Goal: Task Accomplishment & Management: Manage account settings

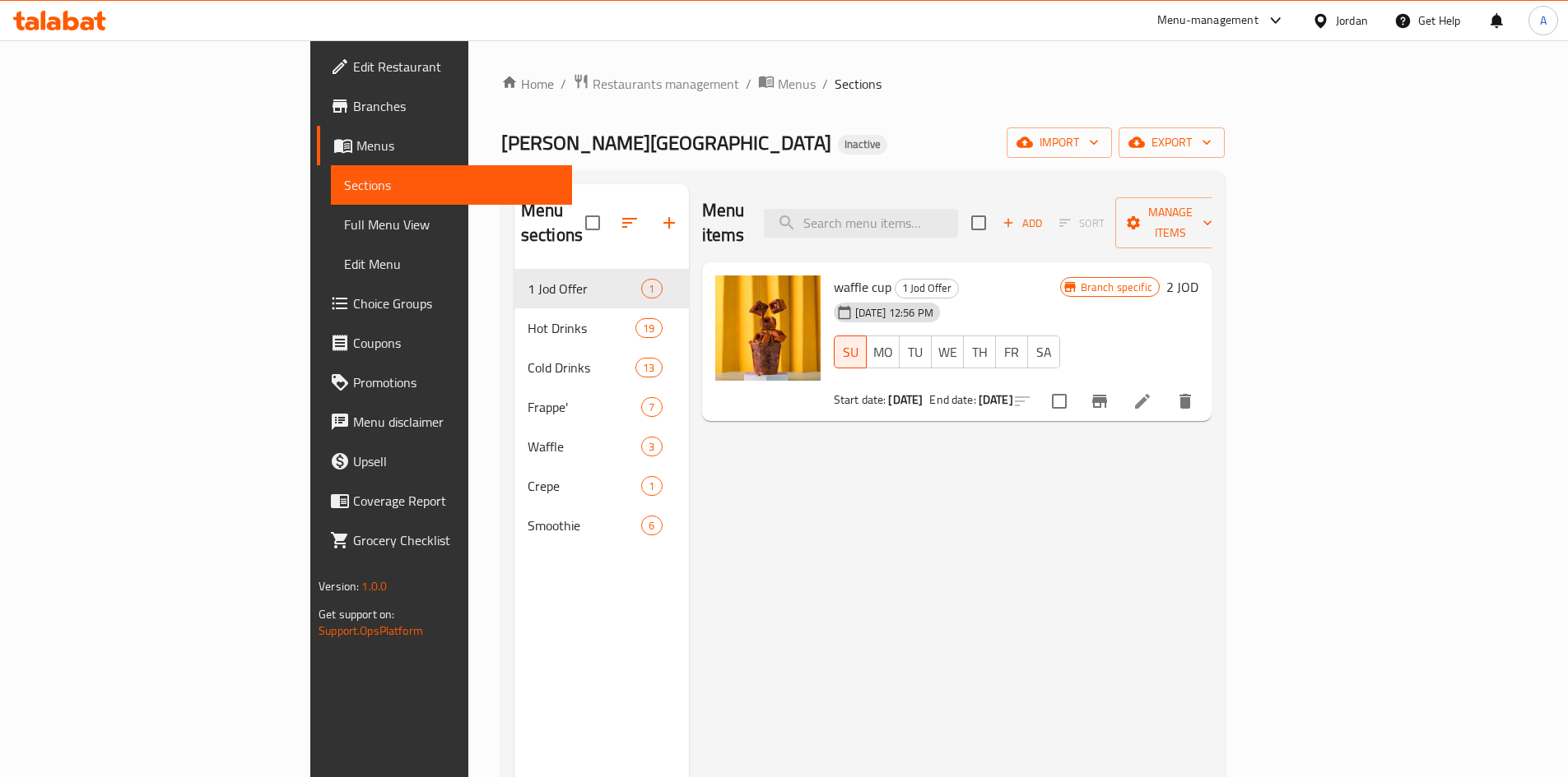
drag, startPoint x: 875, startPoint y: 93, endPoint x: 877, endPoint y: 67, distance: 26.1
click at [876, 93] on ol "Home / Restaurants management / Menus / Sections" at bounding box center [863, 84] width 724 height 21
drag, startPoint x: 41, startPoint y: 78, endPoint x: 310, endPoint y: 31, distance: 273.1
click at [317, 78] on link "Edit Restaurant" at bounding box center [445, 67] width 255 height 40
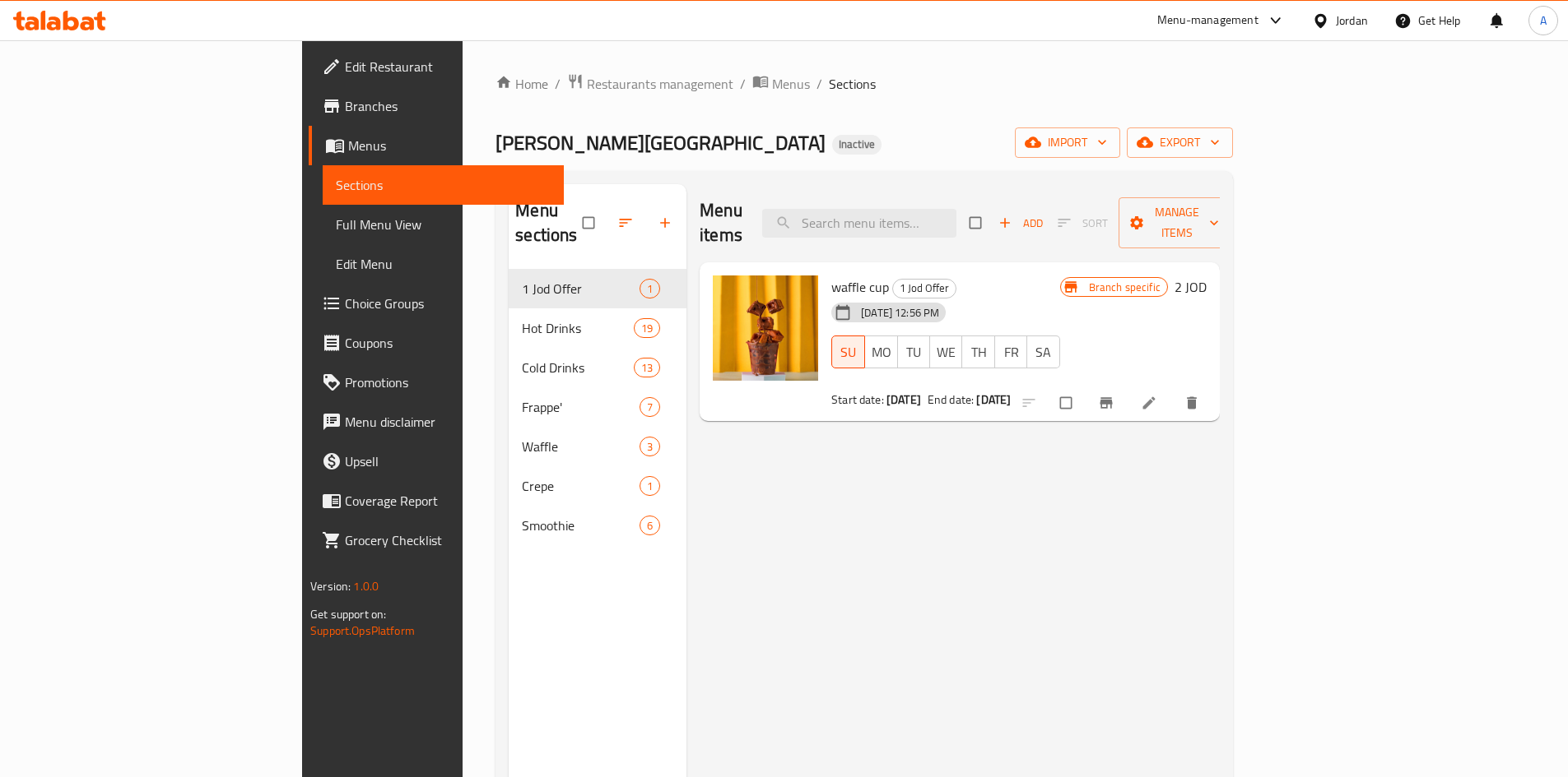
drag, startPoint x: 717, startPoint y: 113, endPoint x: 693, endPoint y: 133, distance: 31.2
click at [716, 113] on div "Home / Restaurants management / Menus / Sections [PERSON_NAME] Coffee House Ina…" at bounding box center [864, 523] width 737 height 901
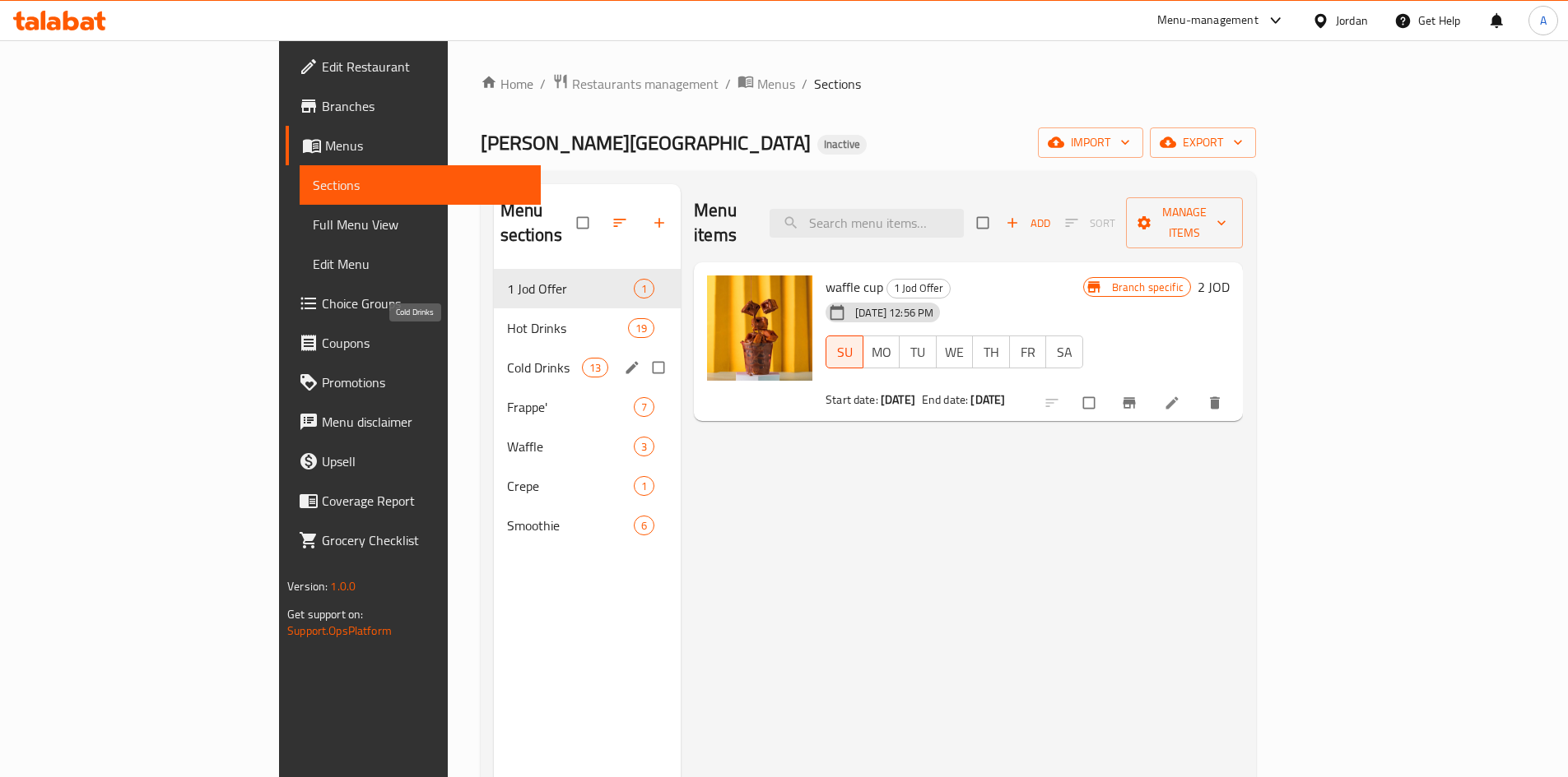
click at [507, 358] on span "Cold Drinks" at bounding box center [544, 368] width 75 height 20
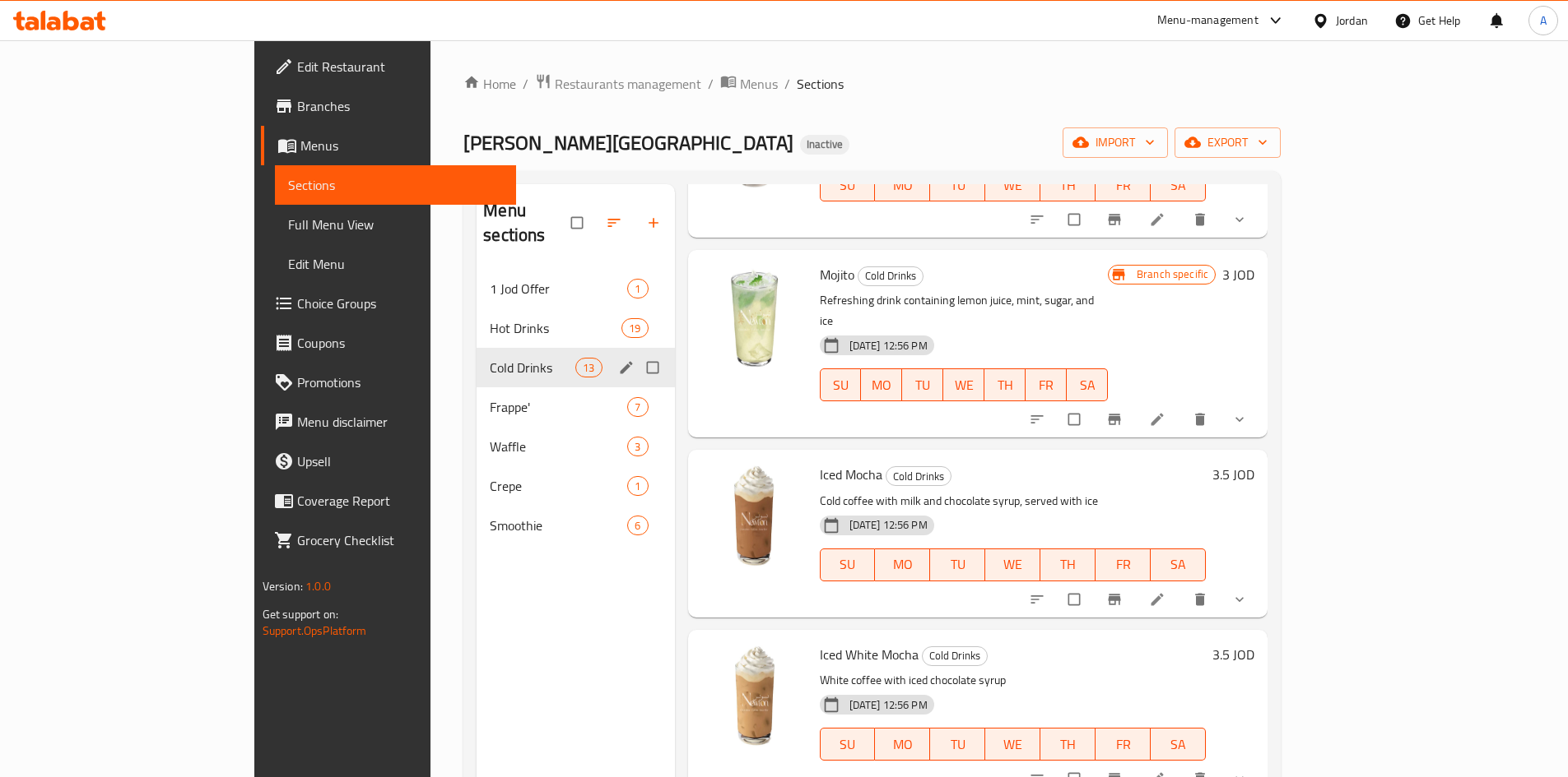
scroll to position [412, 0]
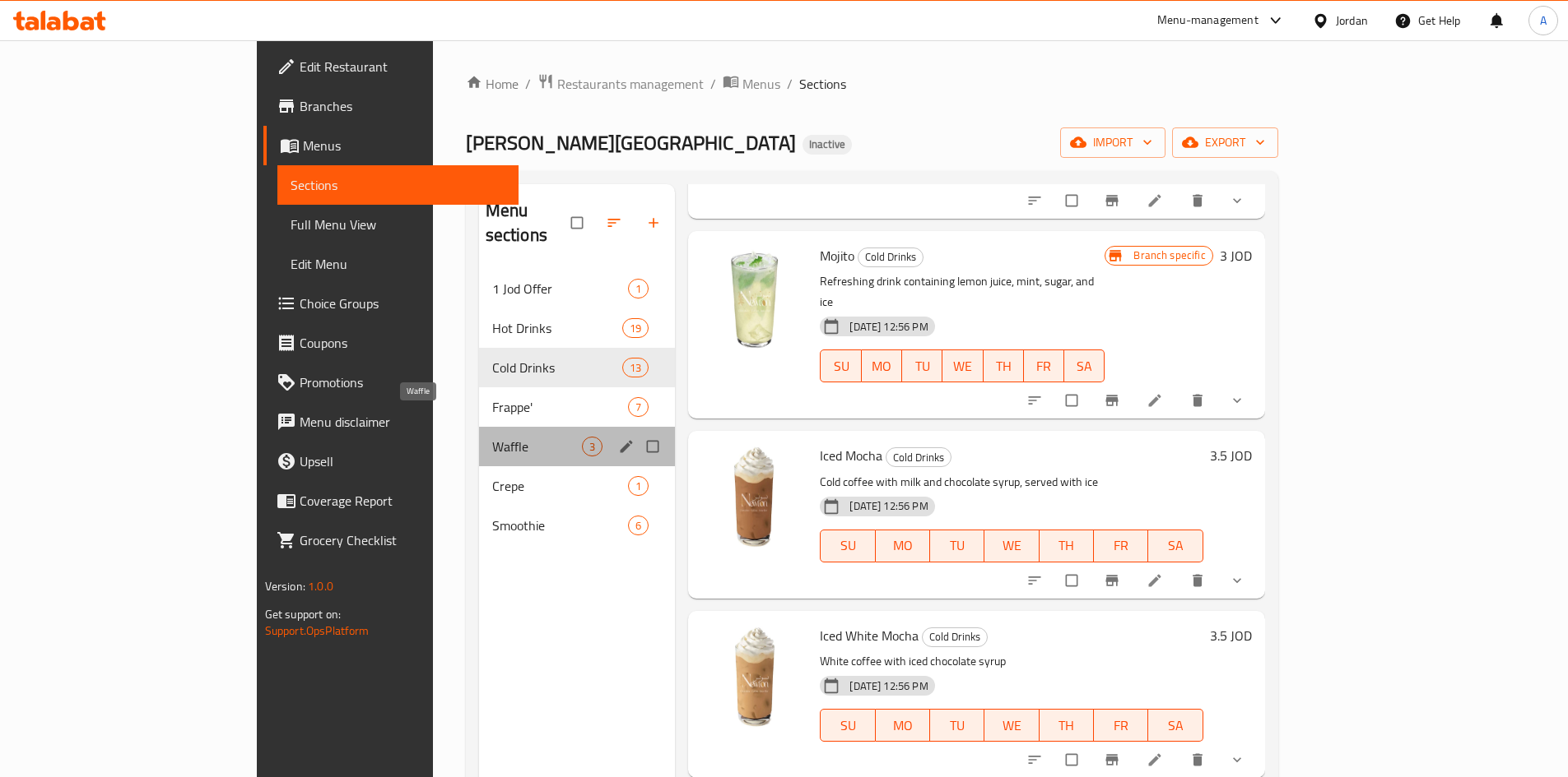
click at [492, 437] on span "Waffle" at bounding box center [538, 447] width 91 height 20
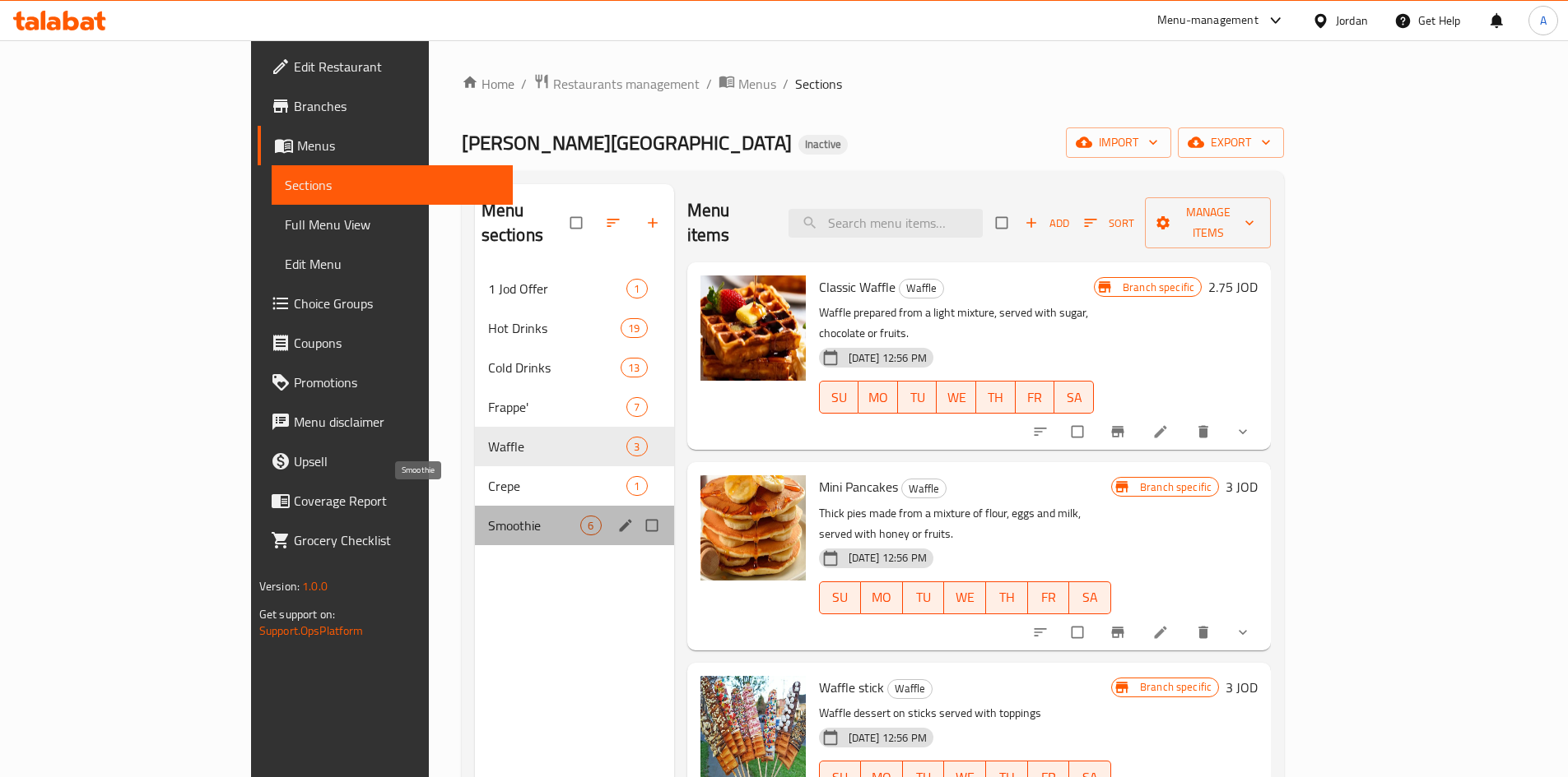
click at [488, 516] on span "Smoothie" at bounding box center [534, 526] width 93 height 20
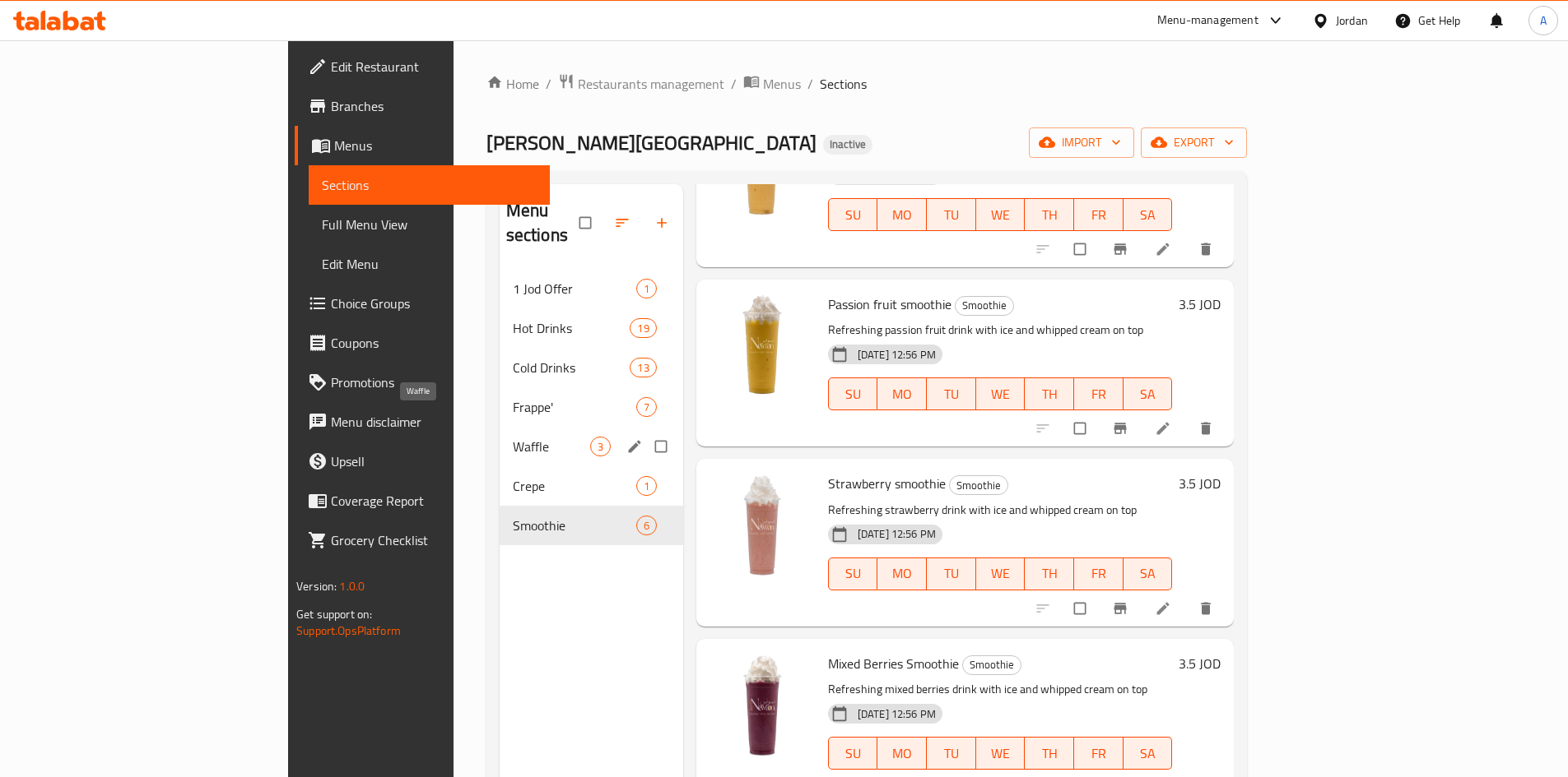
click at [513, 437] on span "Waffle" at bounding box center [552, 447] width 77 height 20
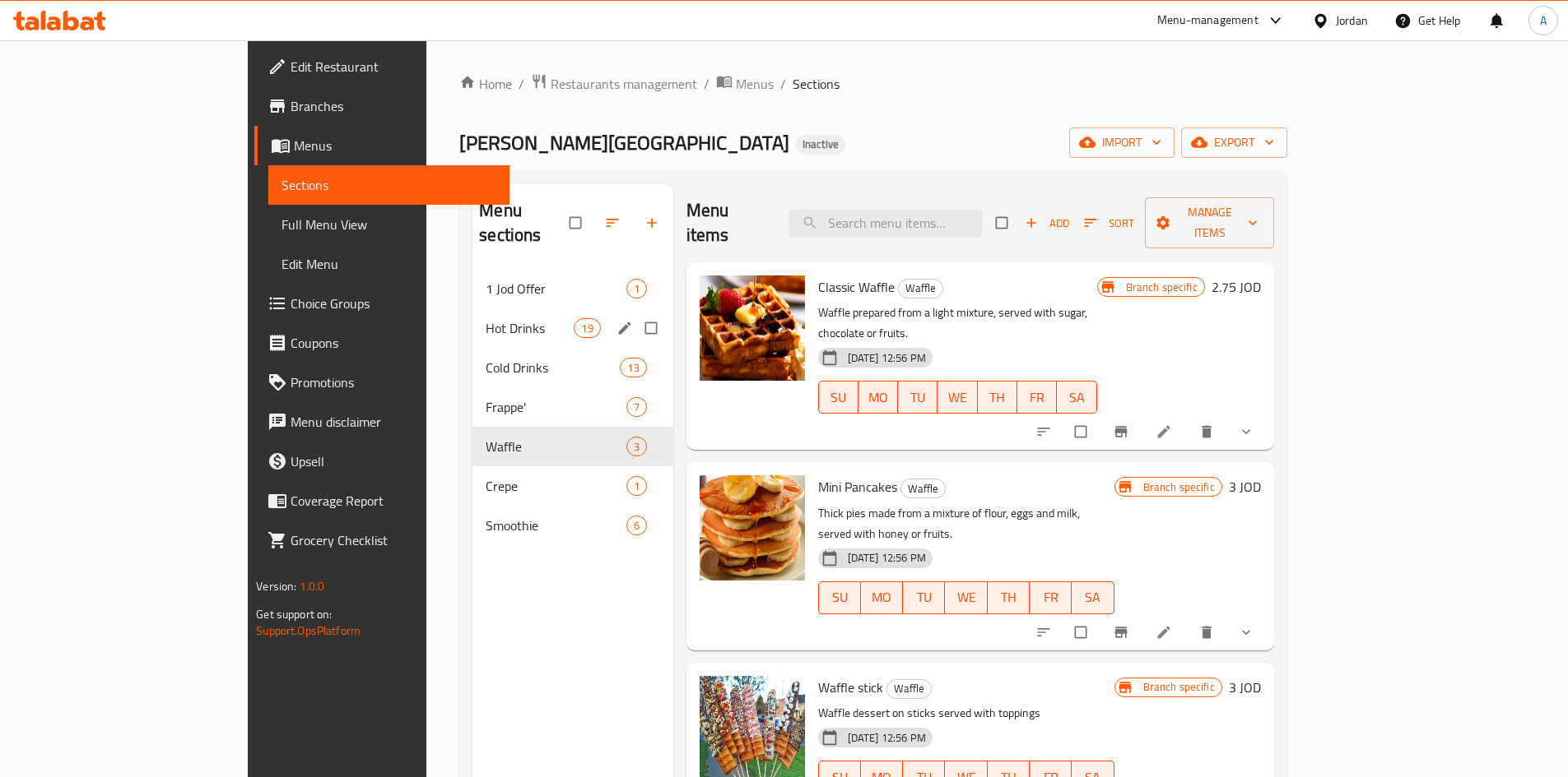
click at [486, 319] on span "Hot Drinks" at bounding box center [530, 328] width 88 height 20
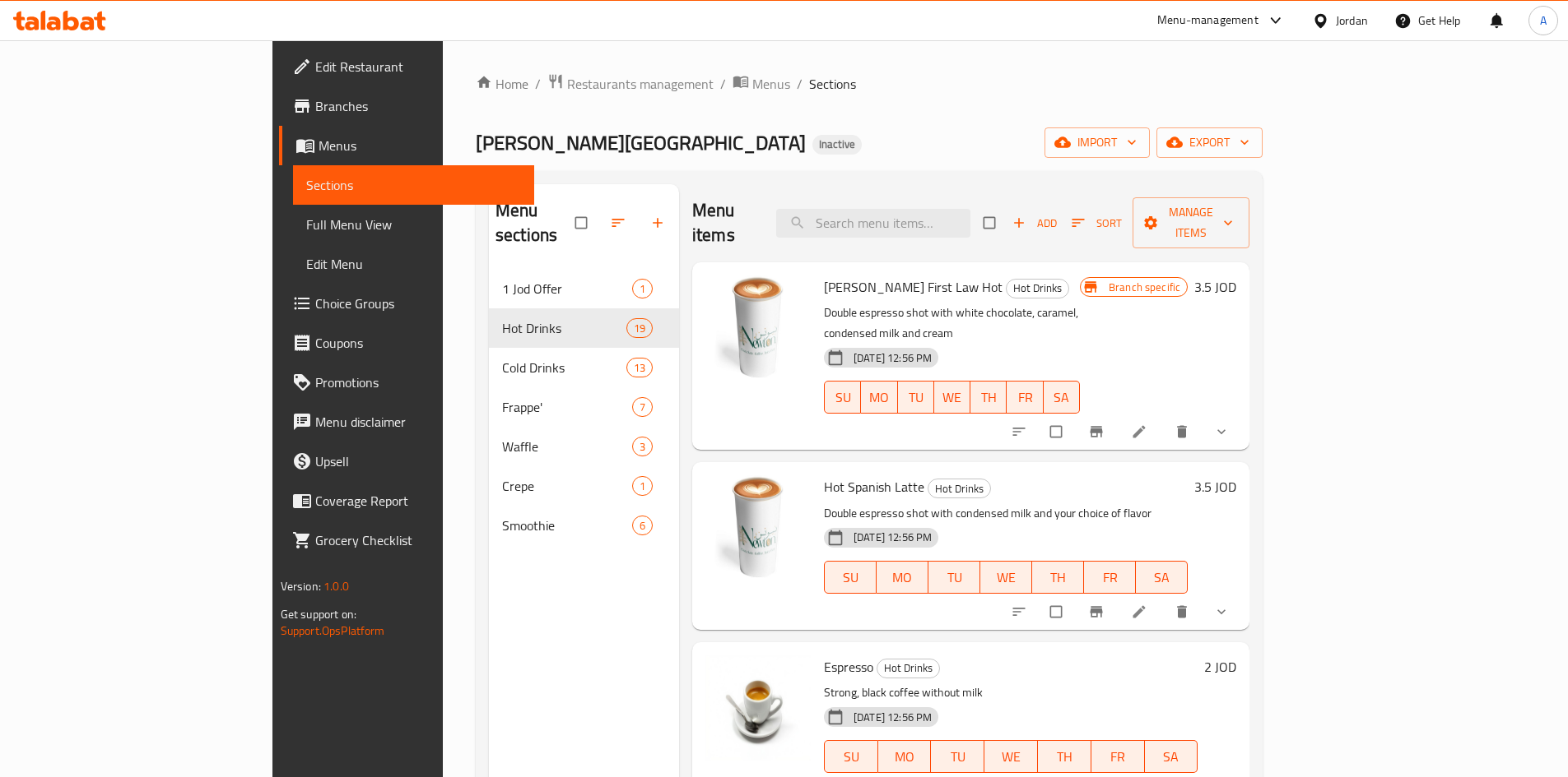
click at [817, 522] on div "[DATE] 12:56 PM" at bounding box center [864, 538] width 95 height 33
click at [824, 504] on p "Double espresso shot with condensed milk and your choice of flavor" at bounding box center [1006, 514] width 364 height 21
copy p "espresso"
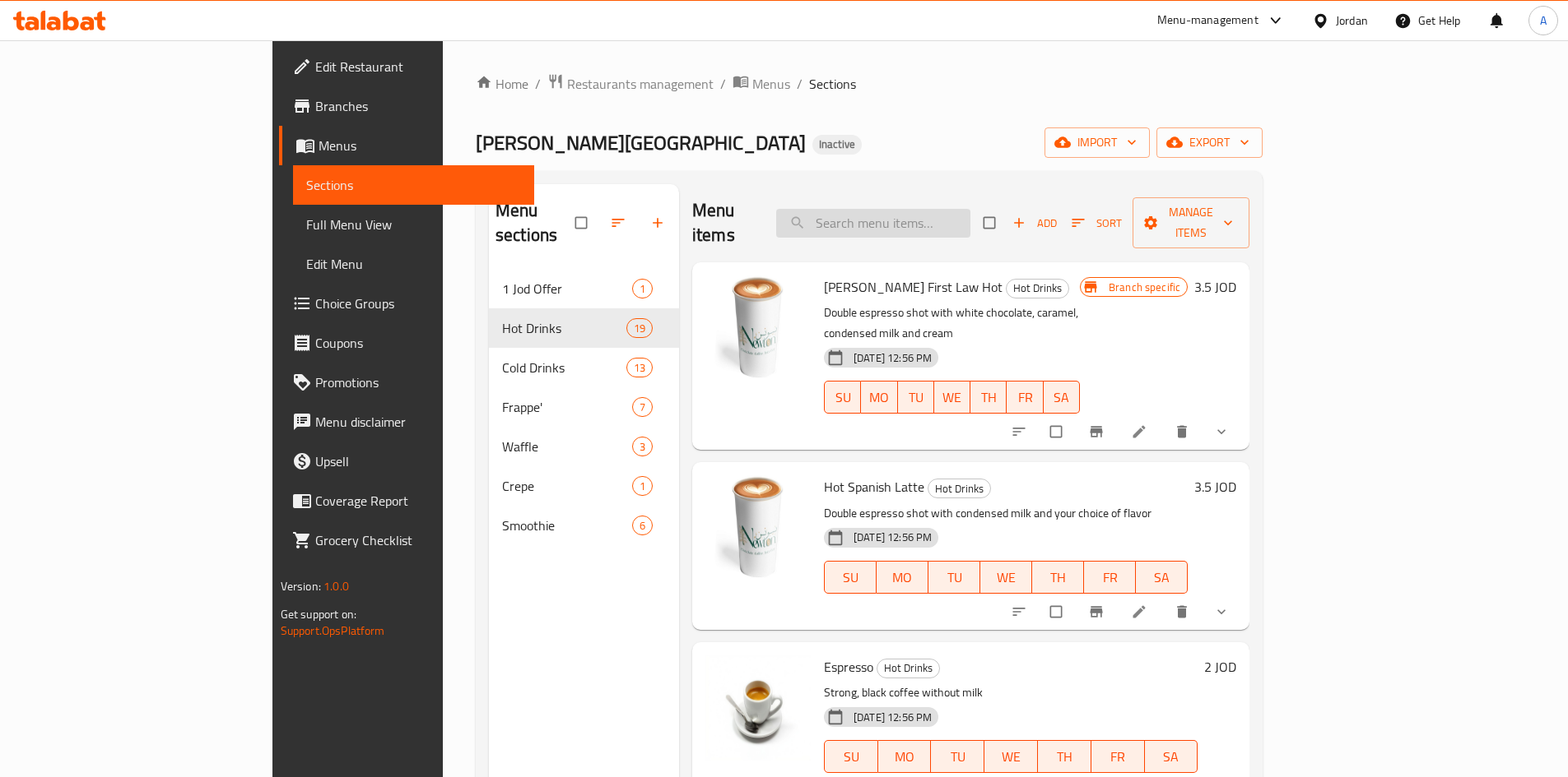
click at [940, 212] on input "search" at bounding box center [873, 223] width 194 height 29
paste input "espresso"
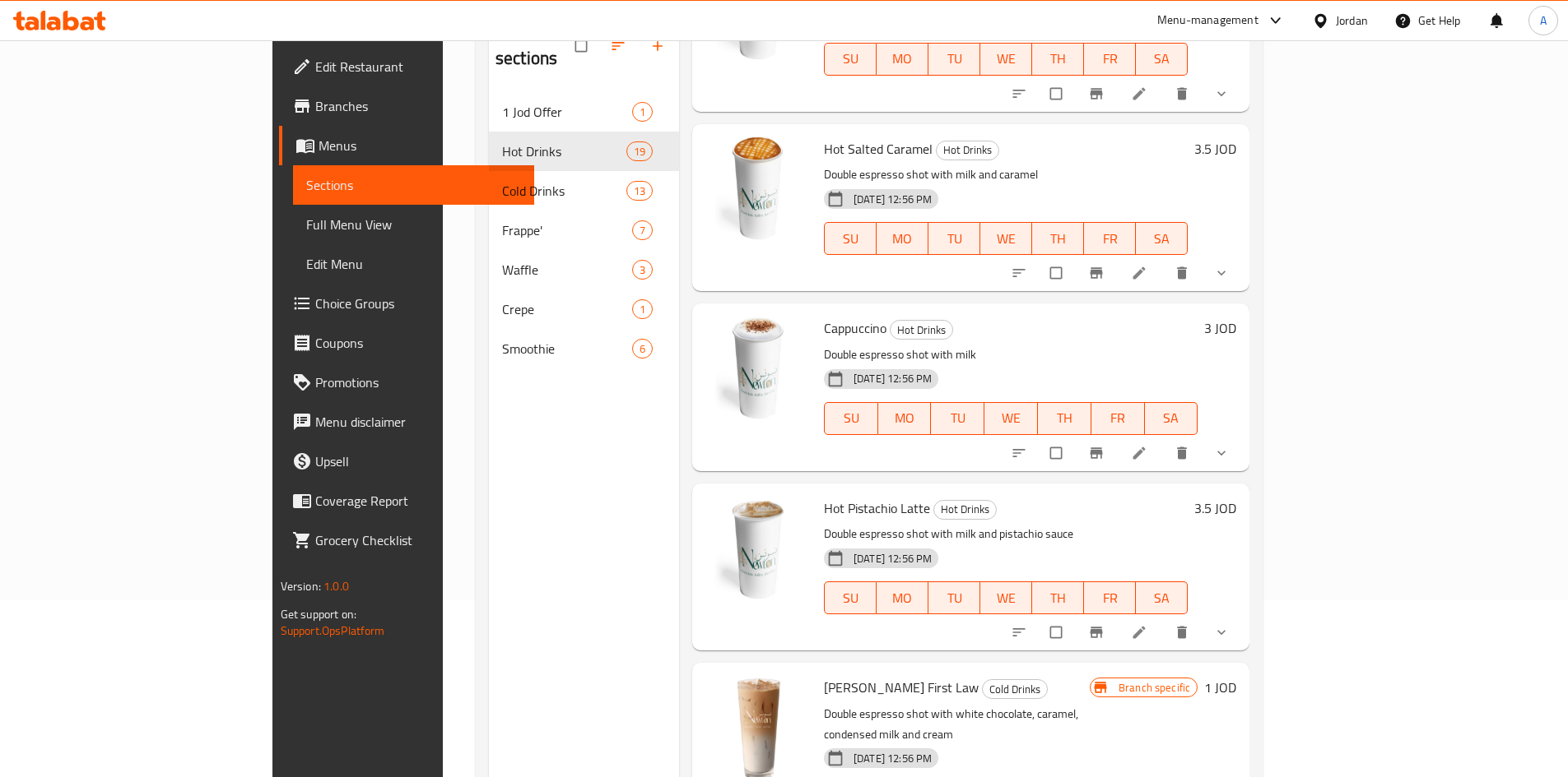
scroll to position [148, 0]
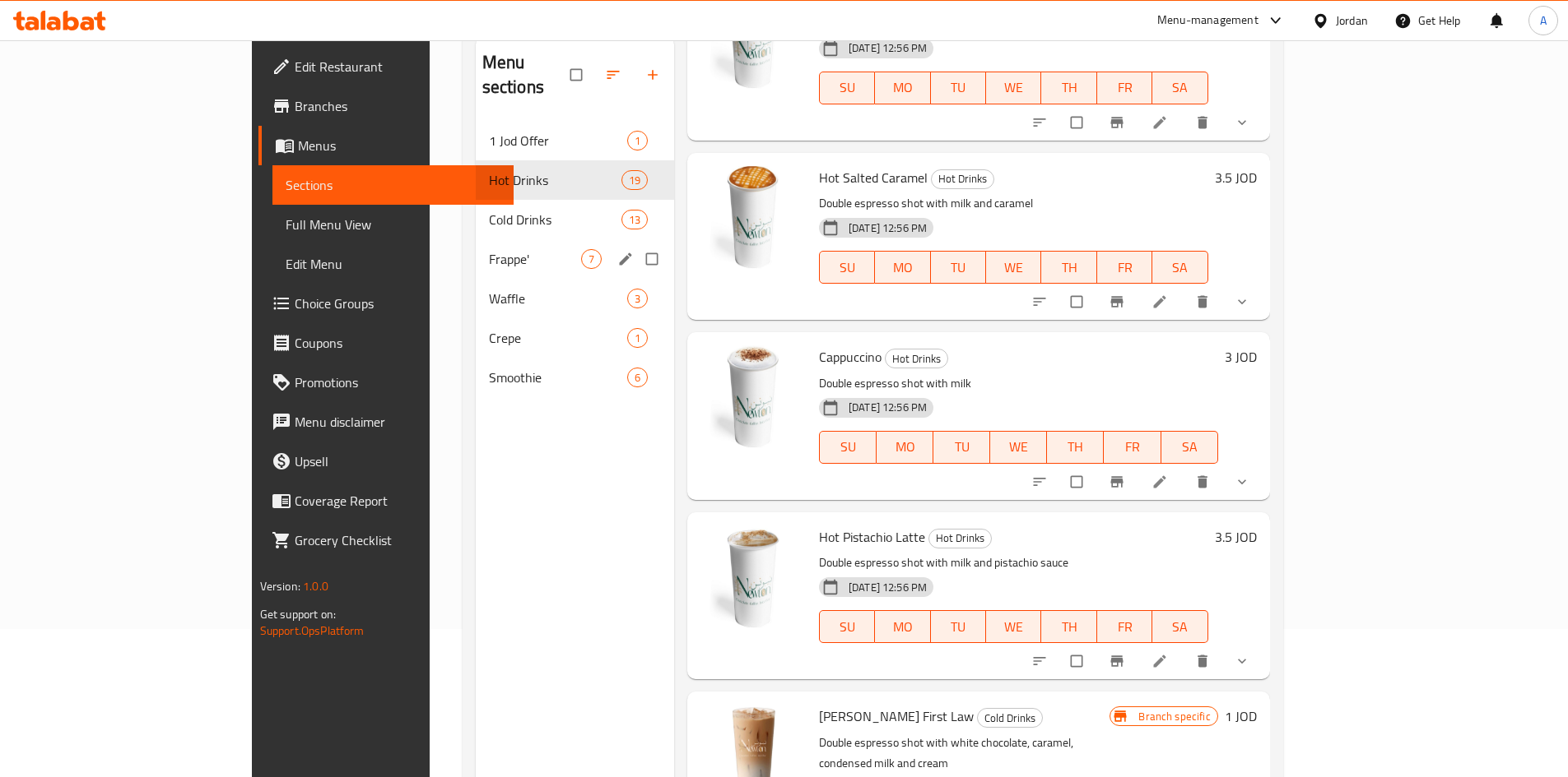
type input "espresso"
drag, startPoint x: 394, startPoint y: 229, endPoint x: 400, endPoint y: 407, distance: 178.1
click at [489, 249] on span "Frappe'" at bounding box center [535, 259] width 92 height 20
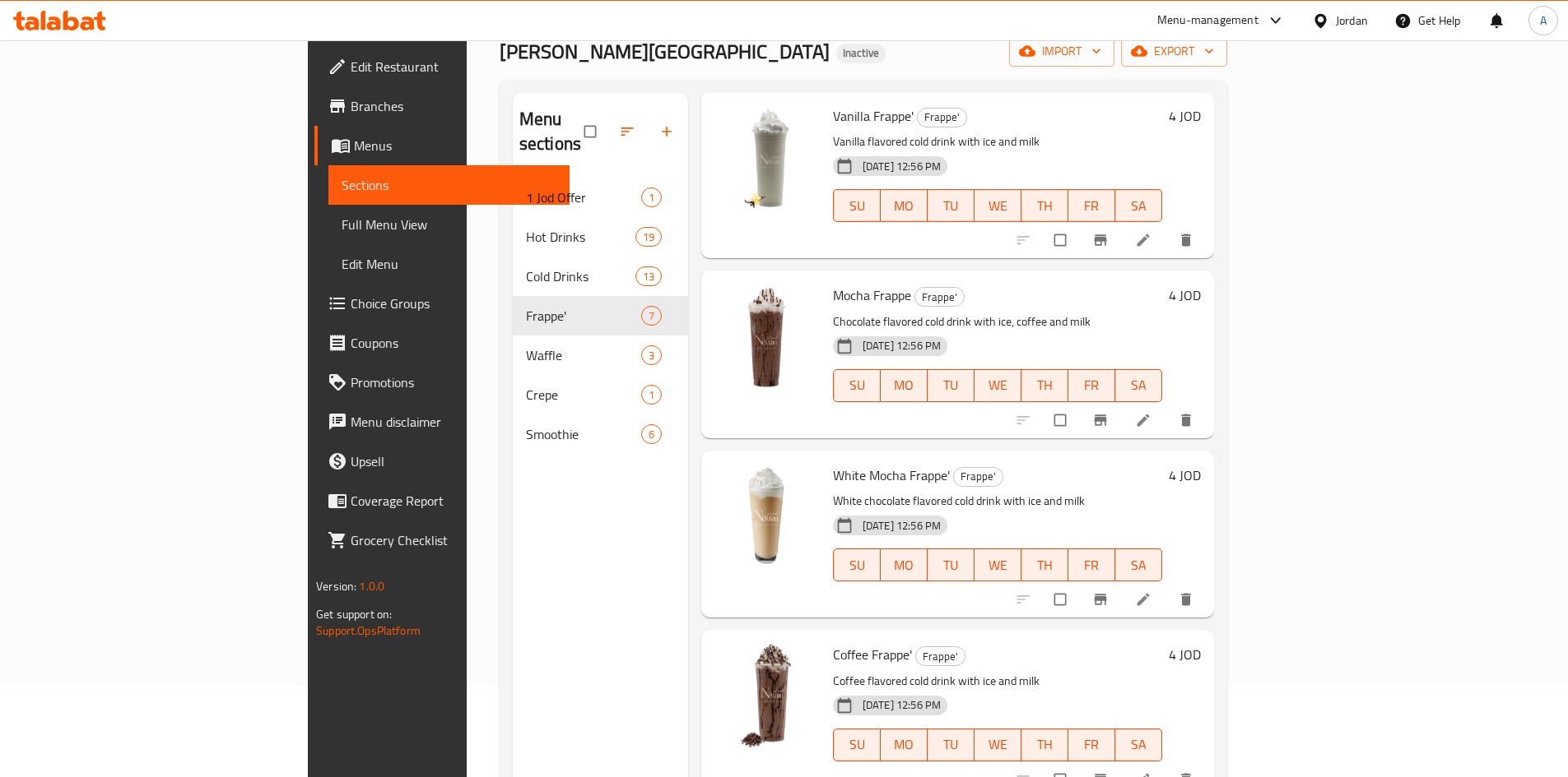
scroll to position [66, 0]
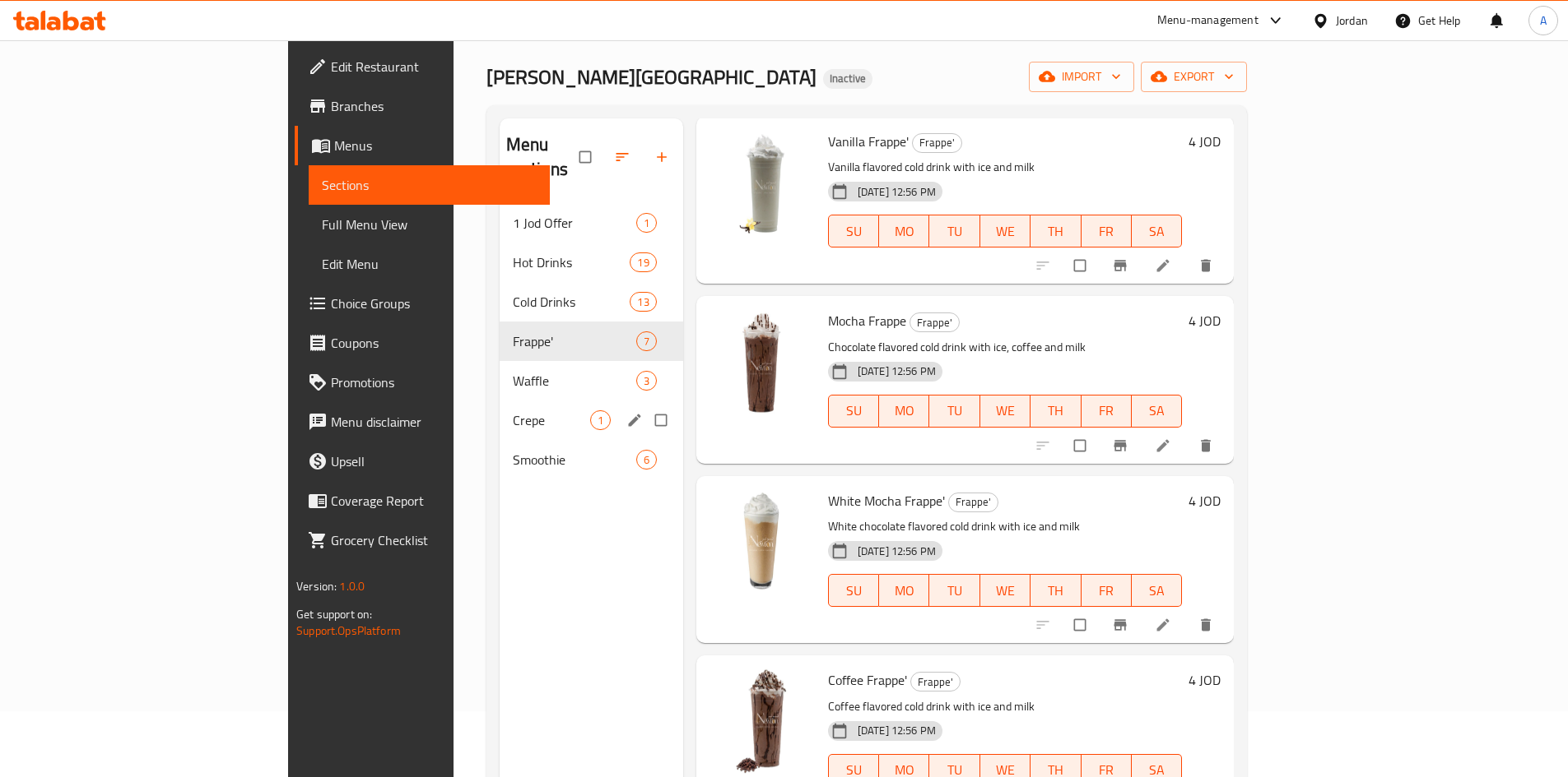
click at [500, 401] on div "Crepe 1" at bounding box center [591, 421] width 184 height 40
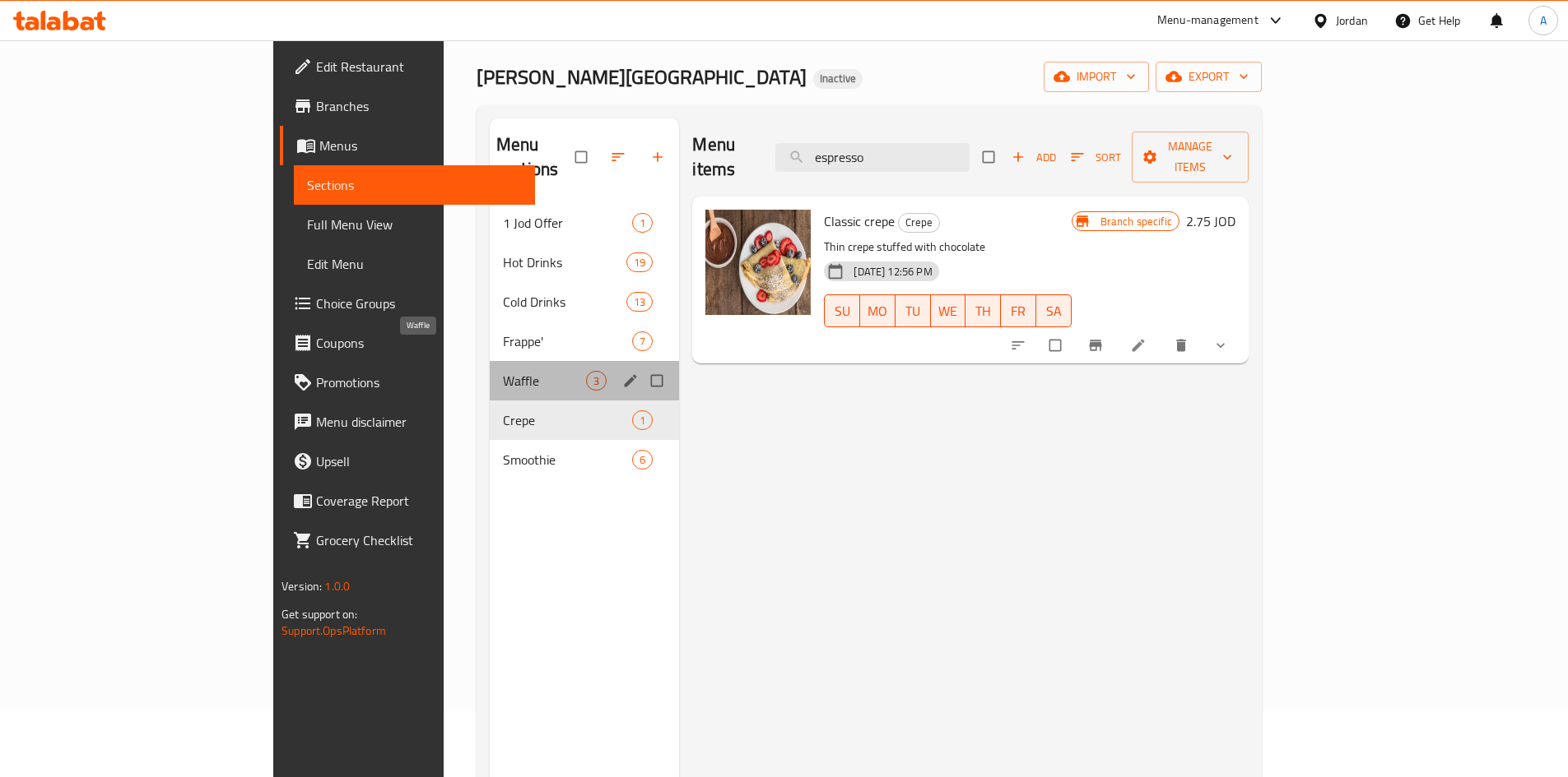
click at [503, 371] on span "Waffle" at bounding box center [544, 381] width 83 height 20
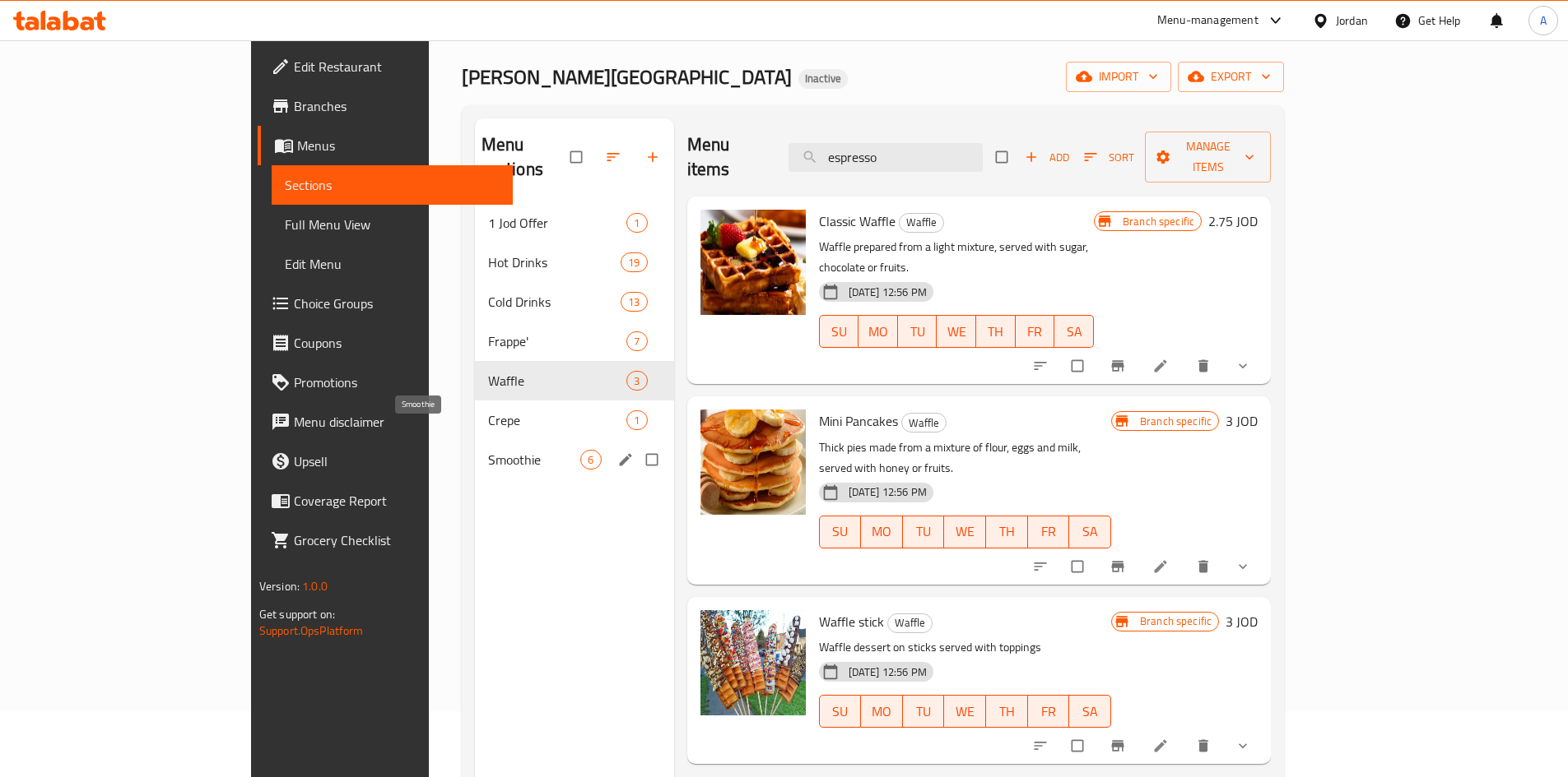
click at [488, 450] on span "Smoothie" at bounding box center [534, 460] width 93 height 20
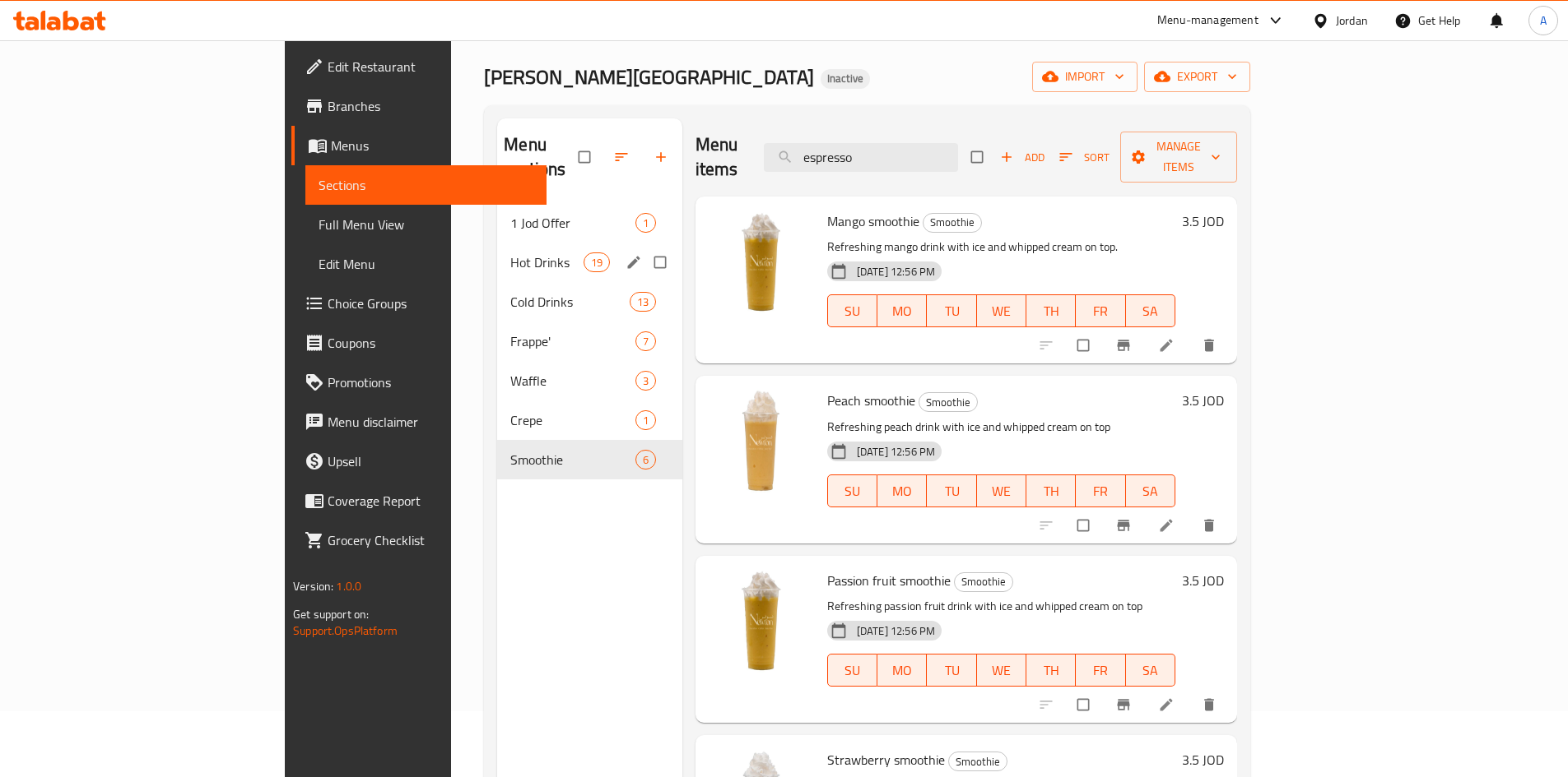
click at [497, 243] on div "Hot Drinks 19" at bounding box center [590, 263] width 185 height 40
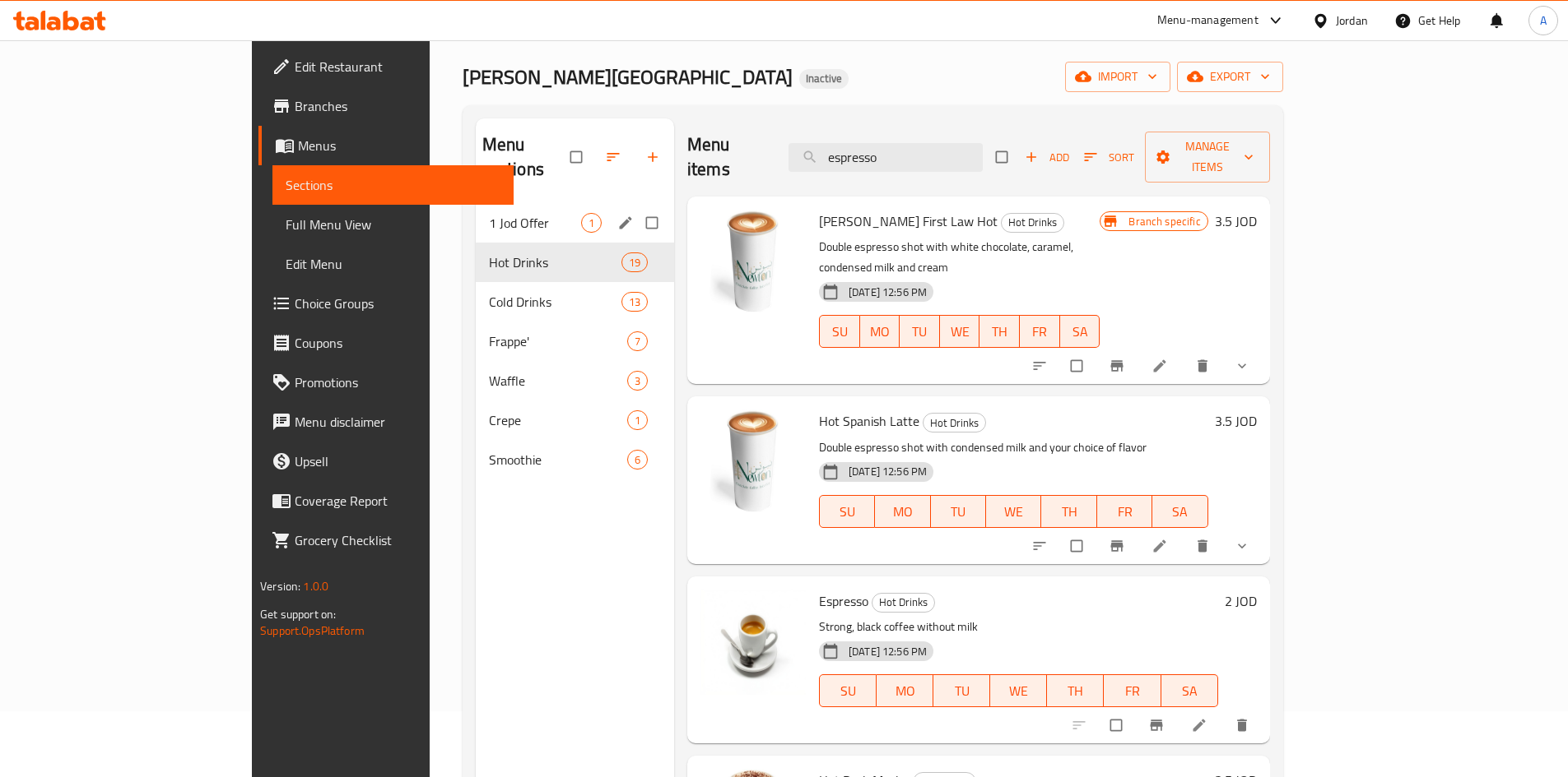
click at [489, 213] on span "1 Jod Offer" at bounding box center [535, 223] width 92 height 20
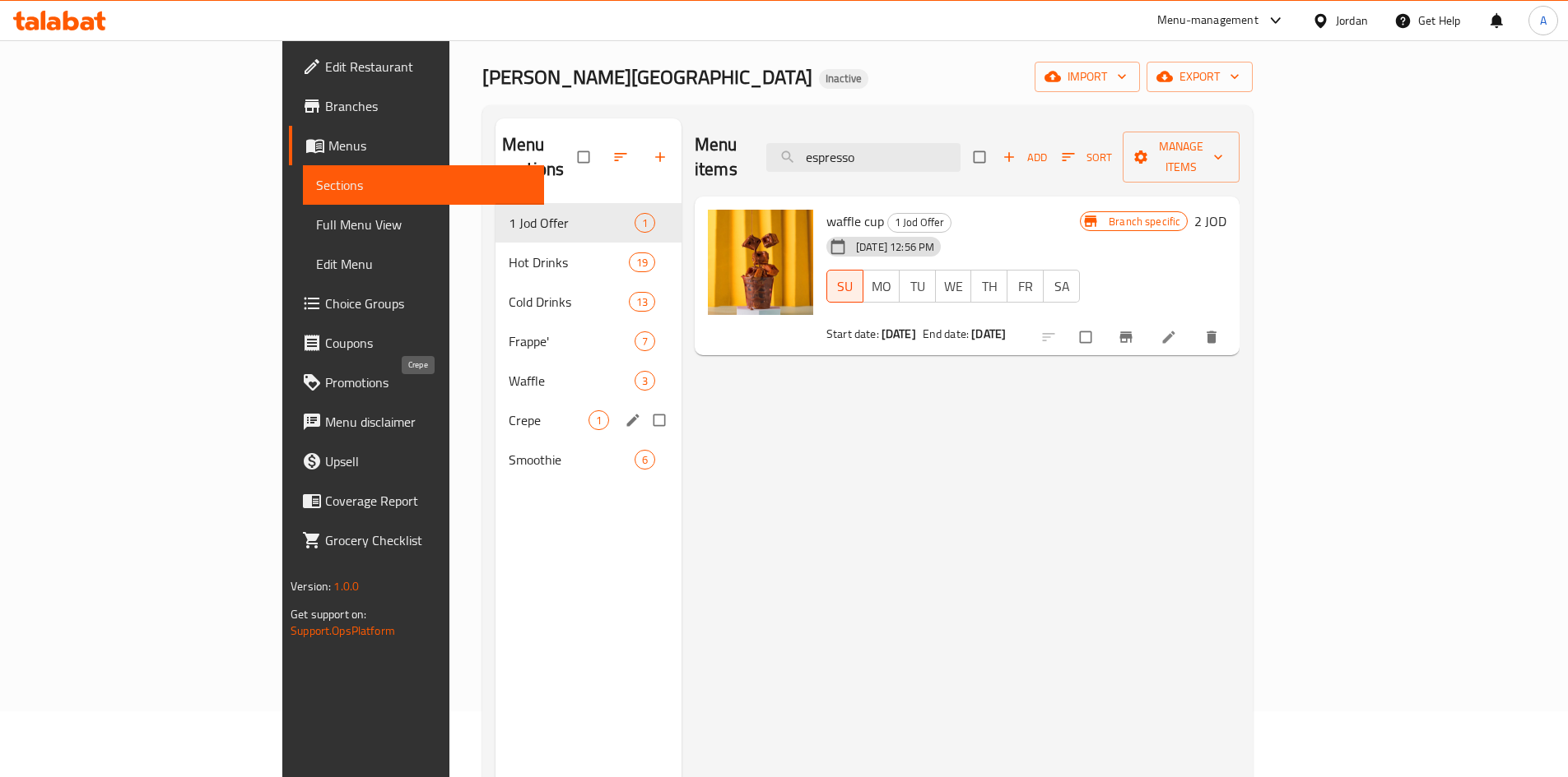
click at [496, 401] on div "Crepe 1" at bounding box center [589, 421] width 186 height 40
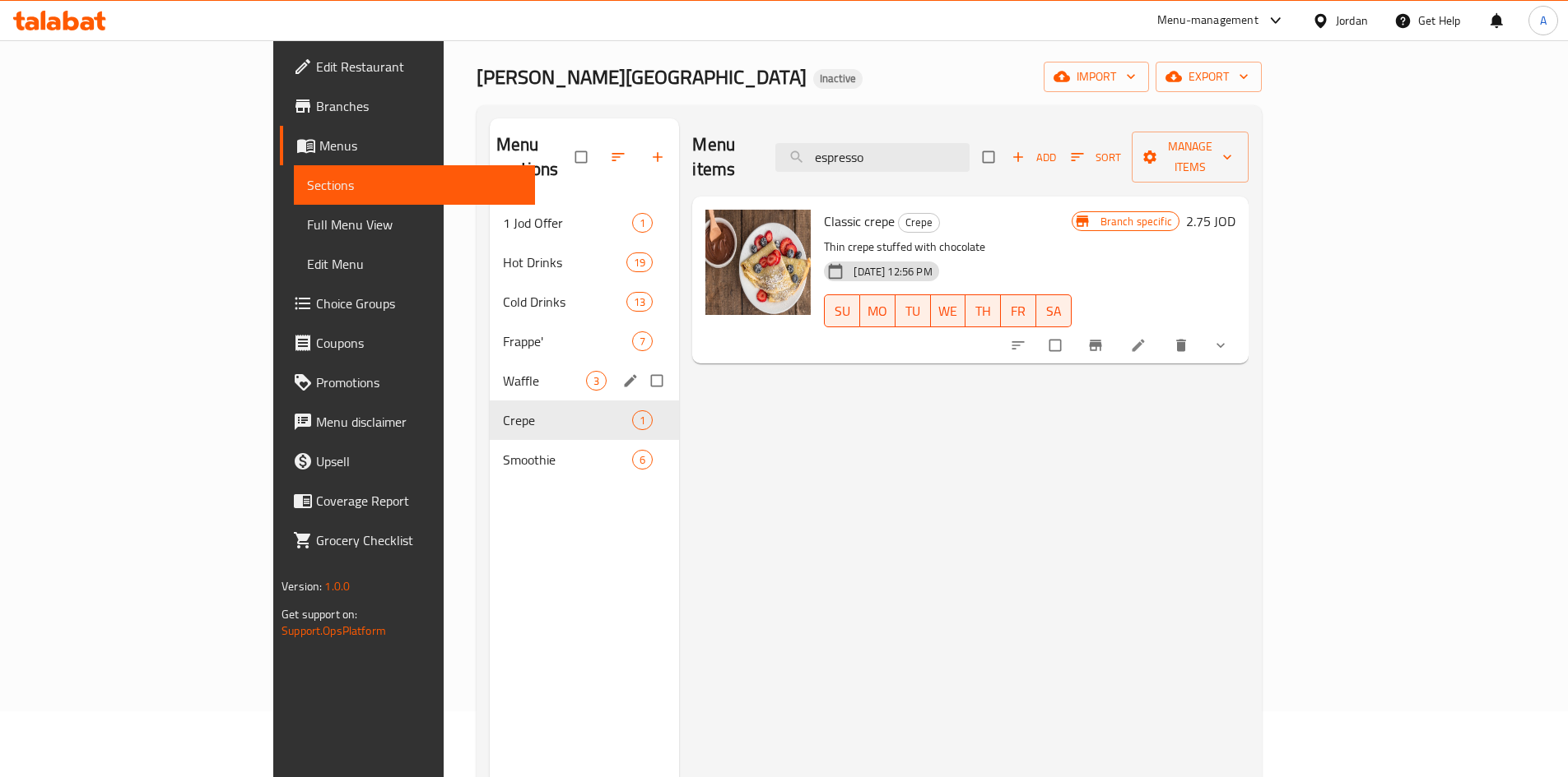
click at [490, 361] on div "Waffle 3" at bounding box center [585, 381] width 189 height 40
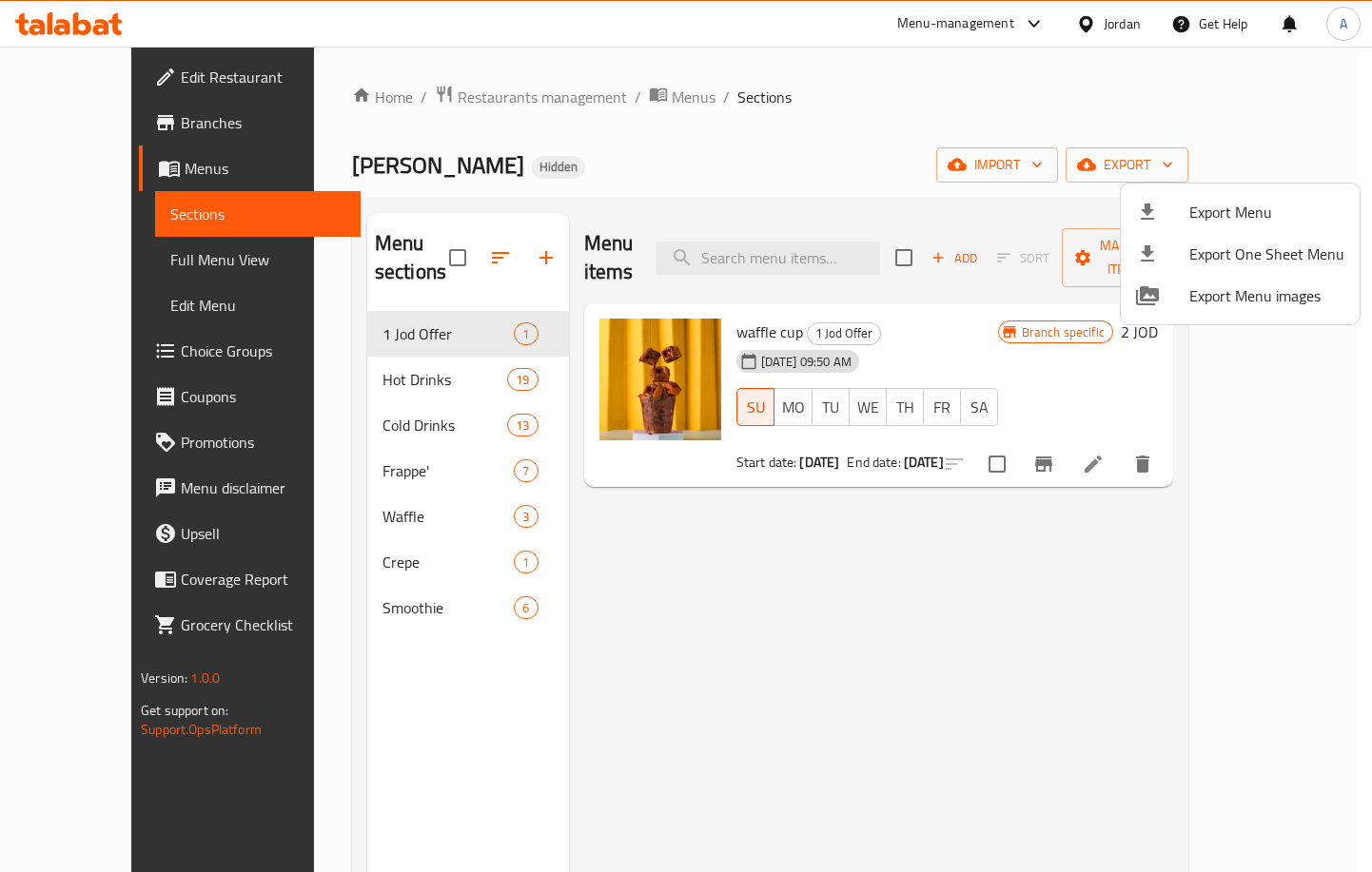
click at [78, 67] on div at bounding box center [686, 436] width 1372 height 872
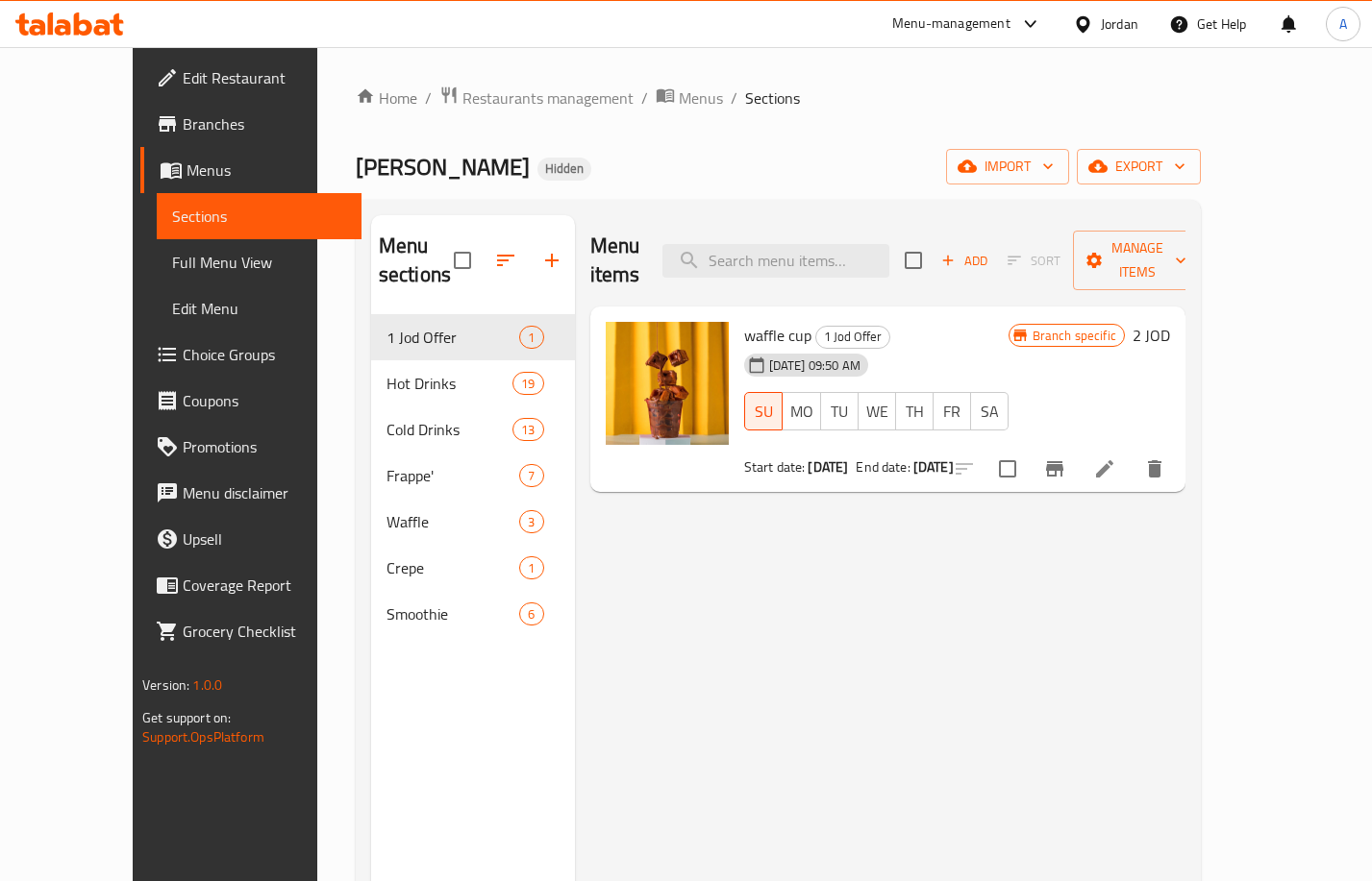
click at [183, 74] on span "Edit Restaurant" at bounding box center [265, 78] width 164 height 23
